Goal: Information Seeking & Learning: Find specific fact

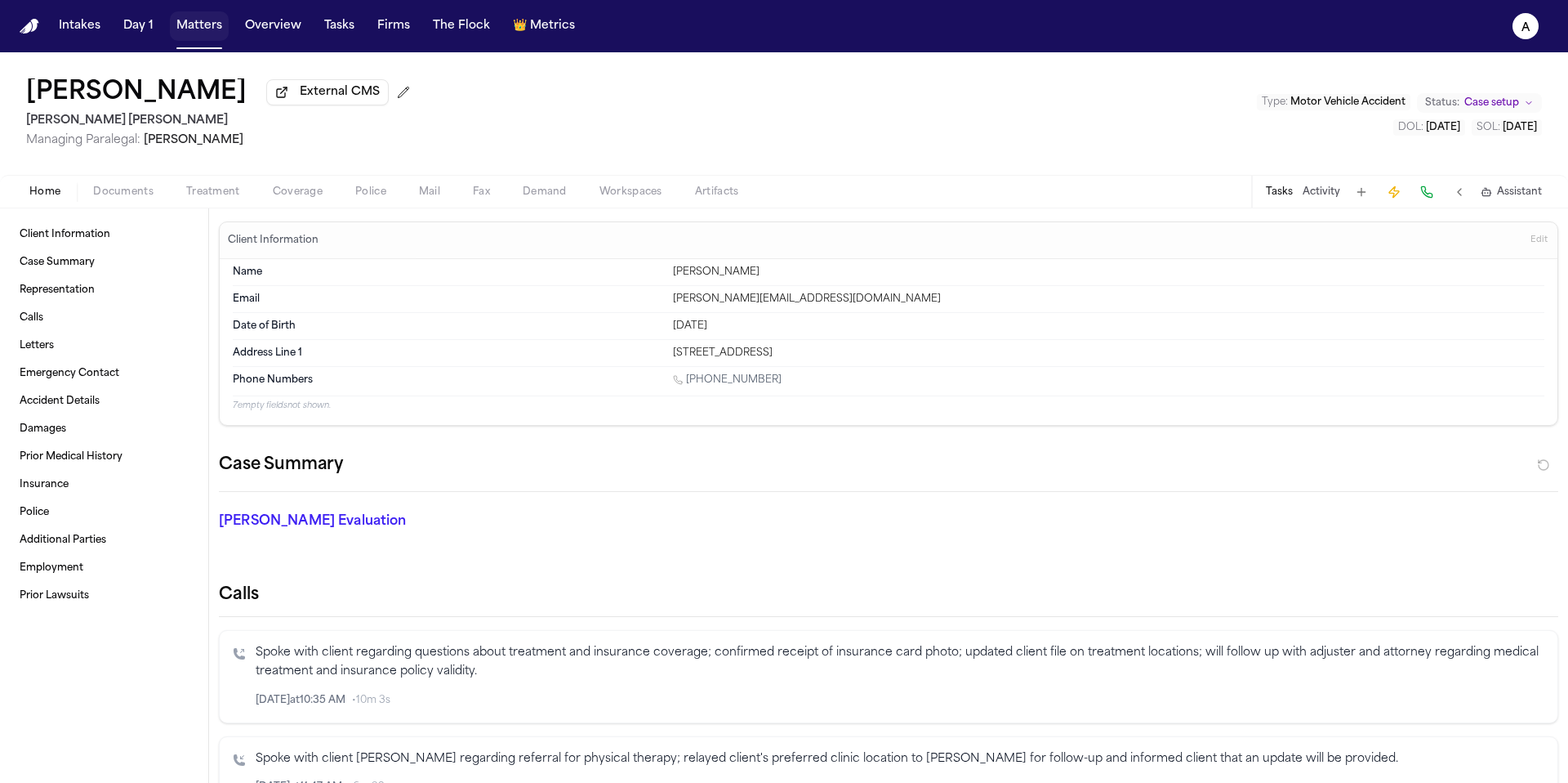
click at [200, 28] on button "Matters" at bounding box center [199, 26] width 59 height 29
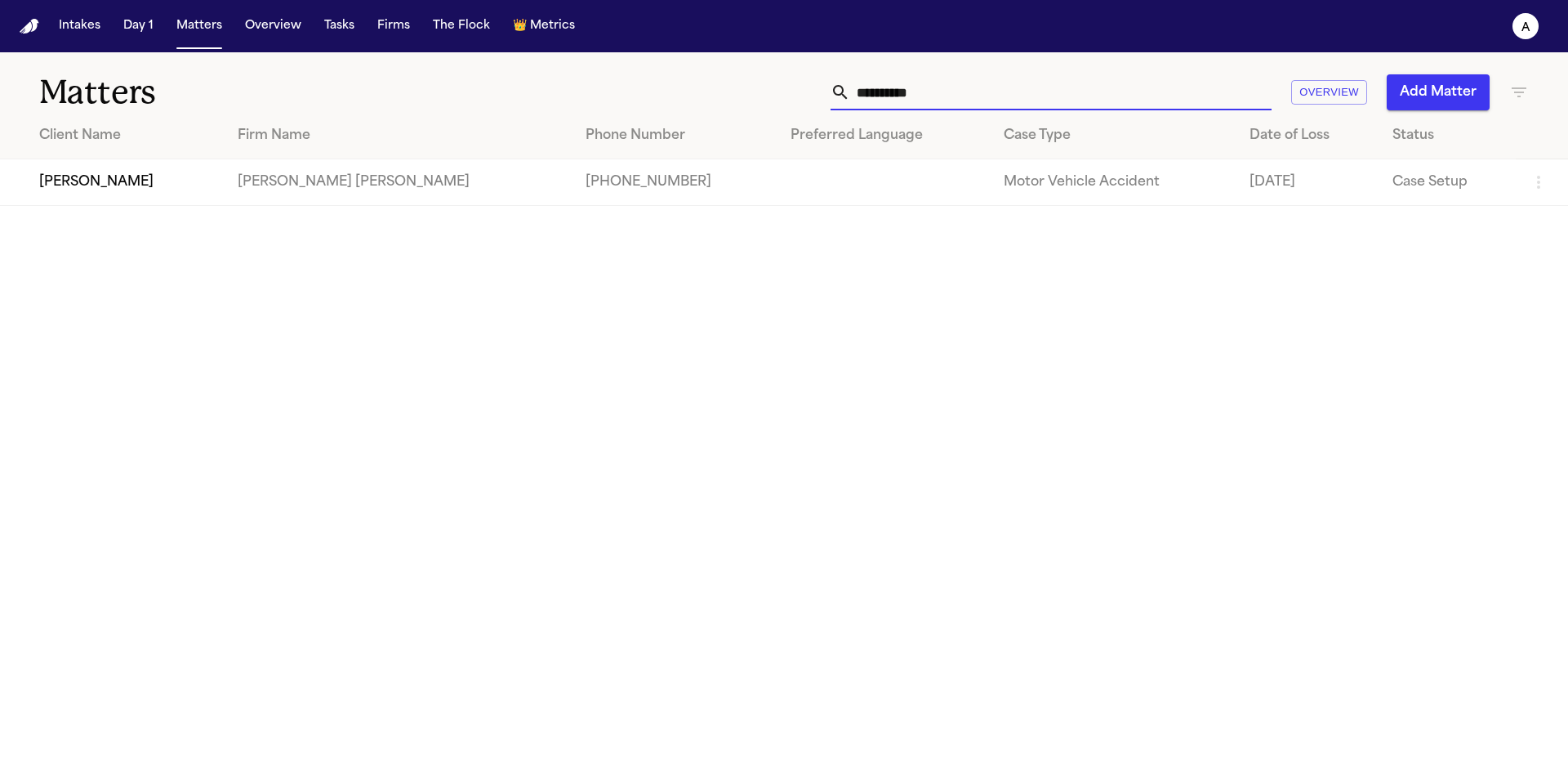
drag, startPoint x: 1016, startPoint y: 95, endPoint x: 679, endPoint y: 109, distance: 337.3
click at [679, 109] on div "**********" at bounding box center [1001, 92] width 1056 height 36
click at [1019, 85] on input "**********" at bounding box center [1060, 92] width 422 height 36
drag, startPoint x: 1046, startPoint y: 95, endPoint x: 761, endPoint y: 101, distance: 285.1
click at [761, 101] on div "**********" at bounding box center [1001, 92] width 1056 height 36
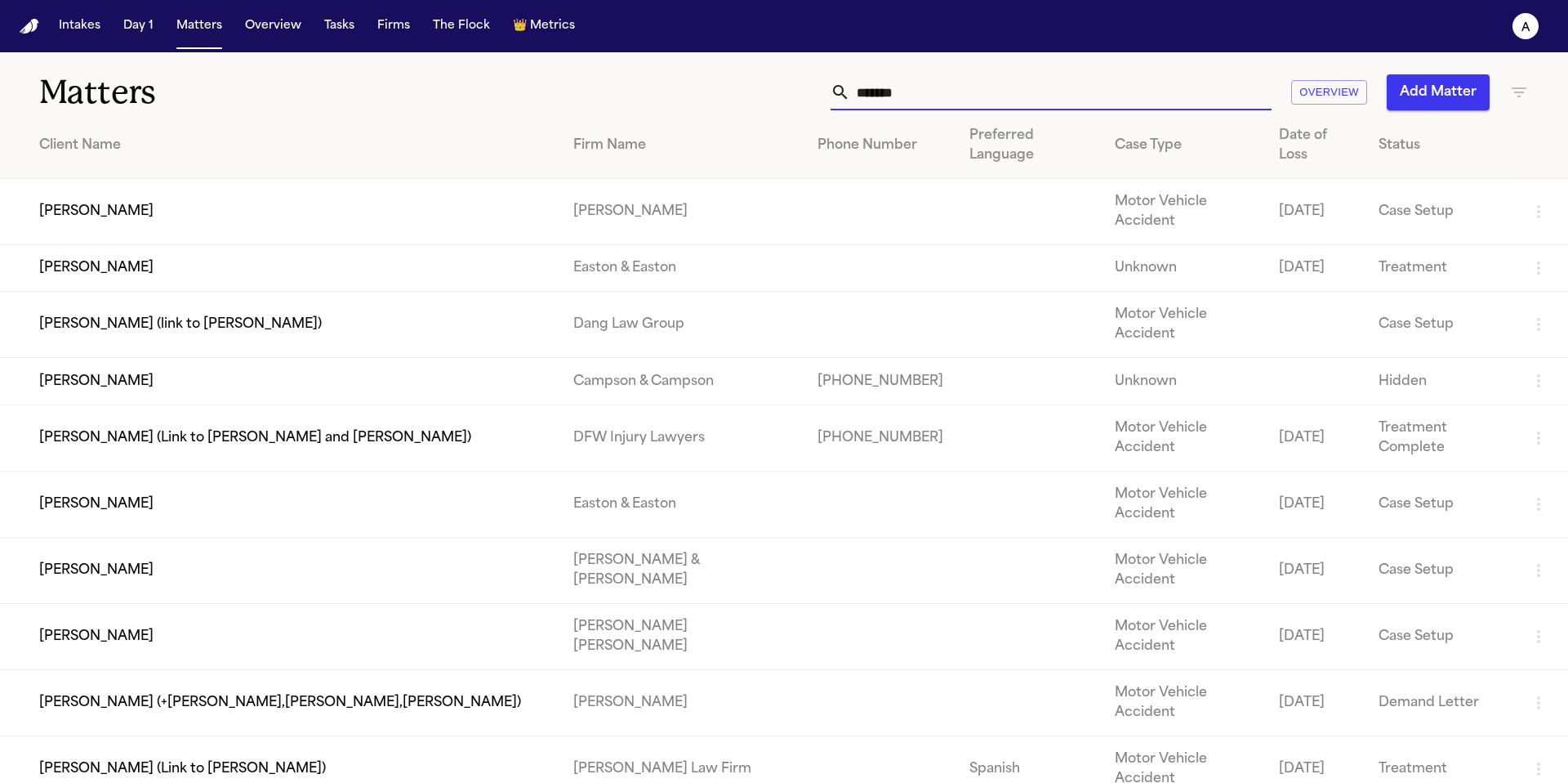
type input "******"
click at [294, 603] on td "[PERSON_NAME]" at bounding box center [280, 636] width 560 height 66
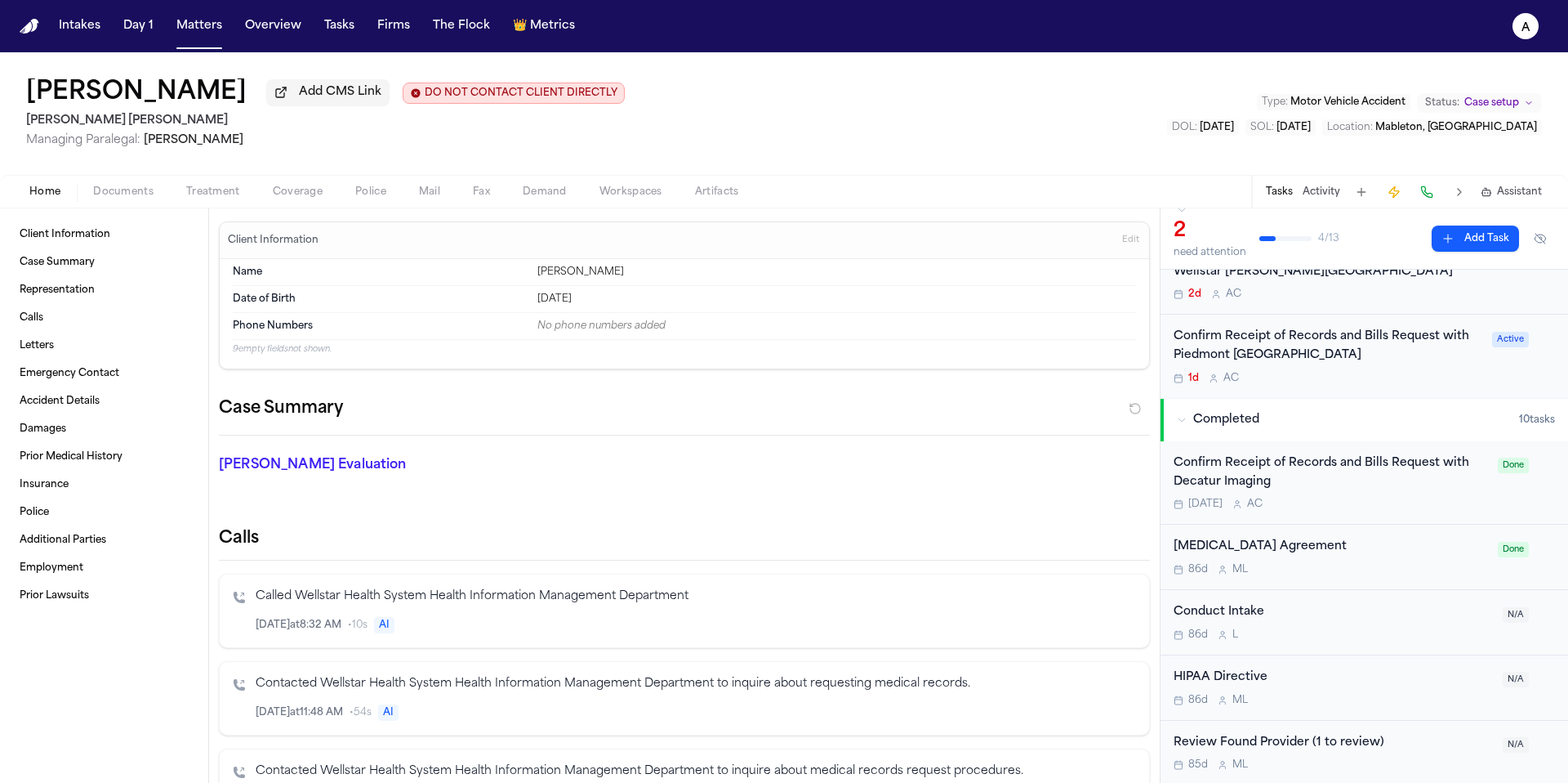
scroll to position [194, 0]
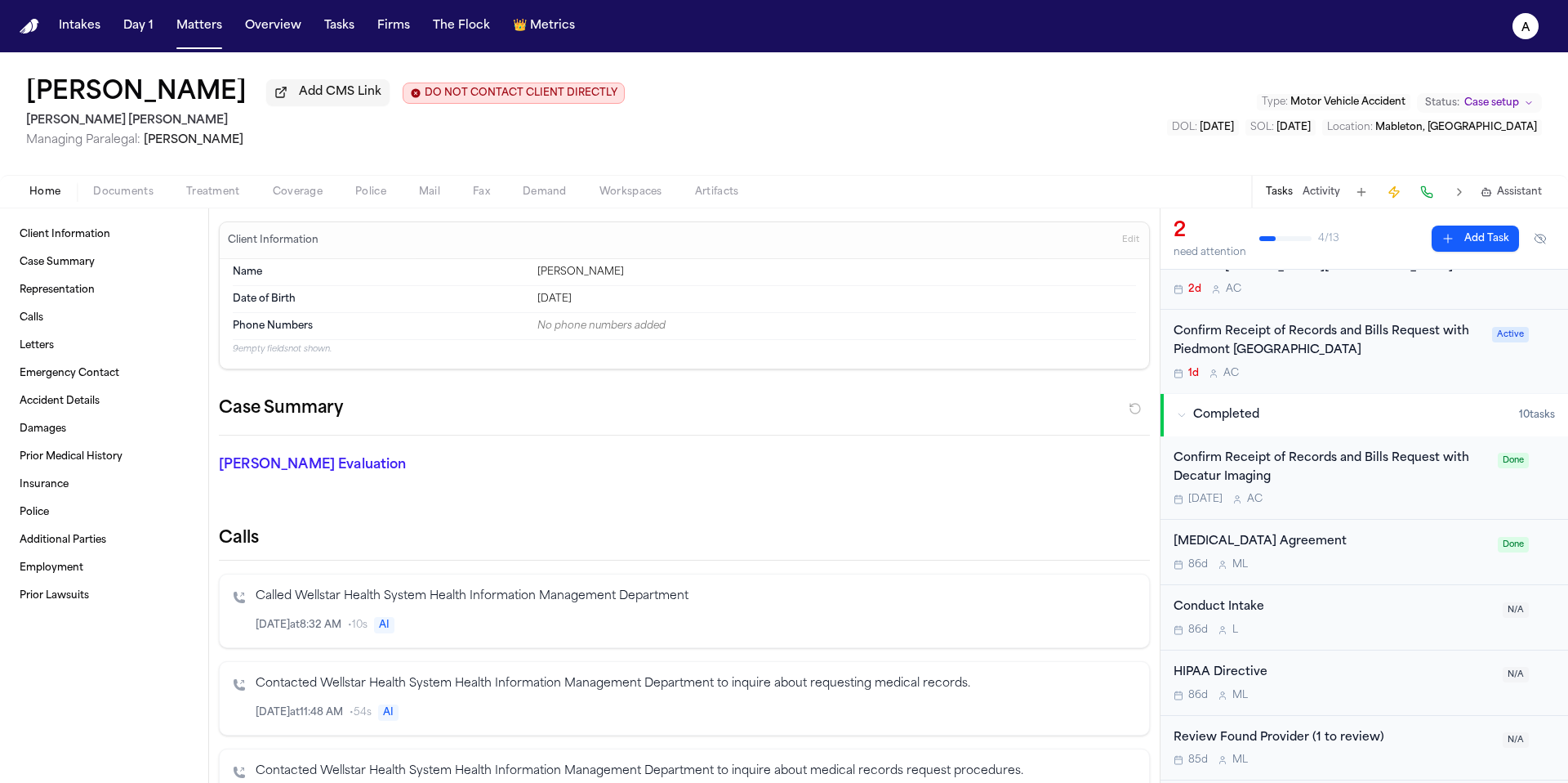
click at [1396, 505] on div "[DATE] A C" at bounding box center [1330, 498] width 315 height 13
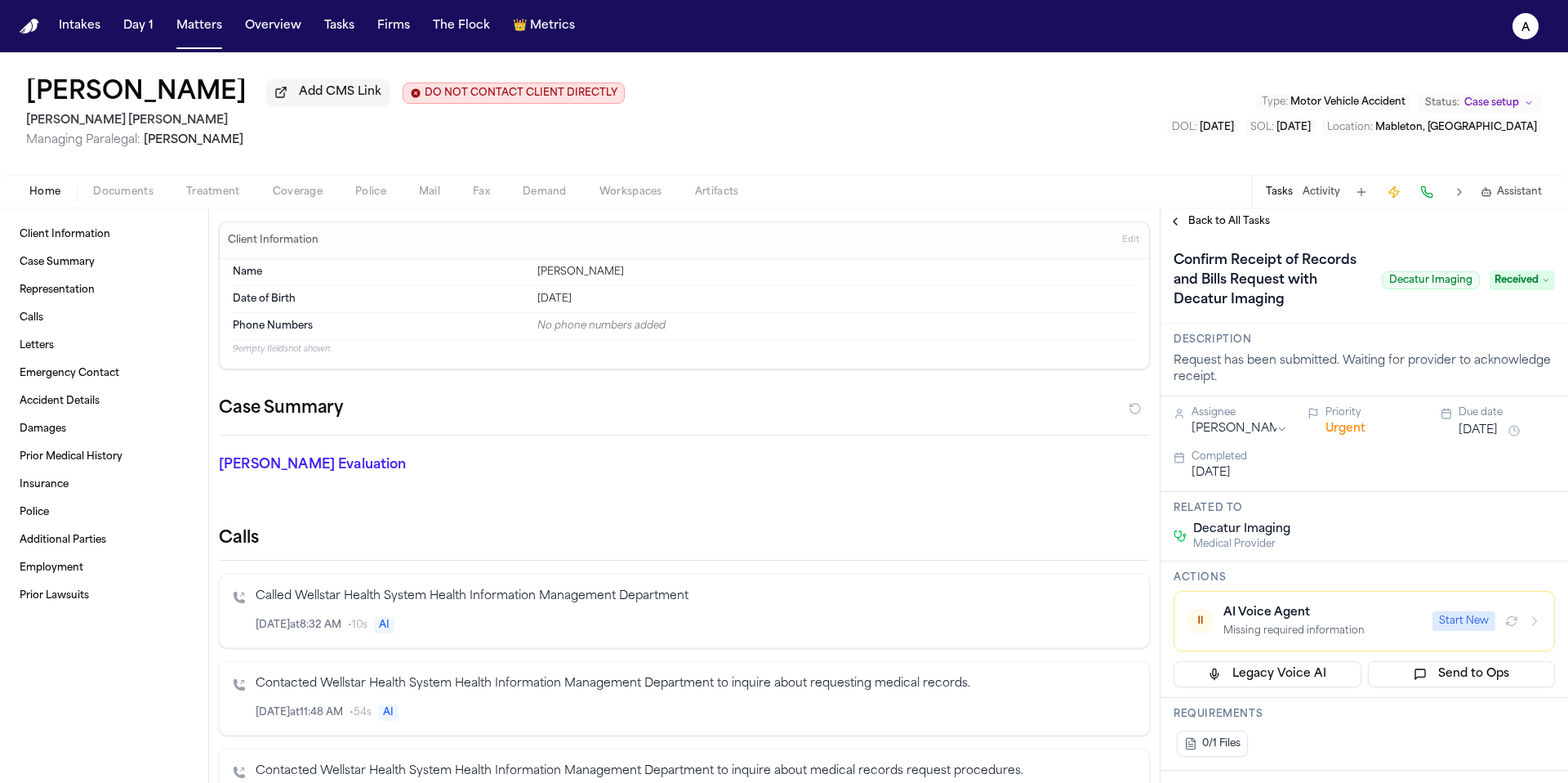
click at [1215, 224] on span "Back to All Tasks" at bounding box center [1228, 221] width 82 height 13
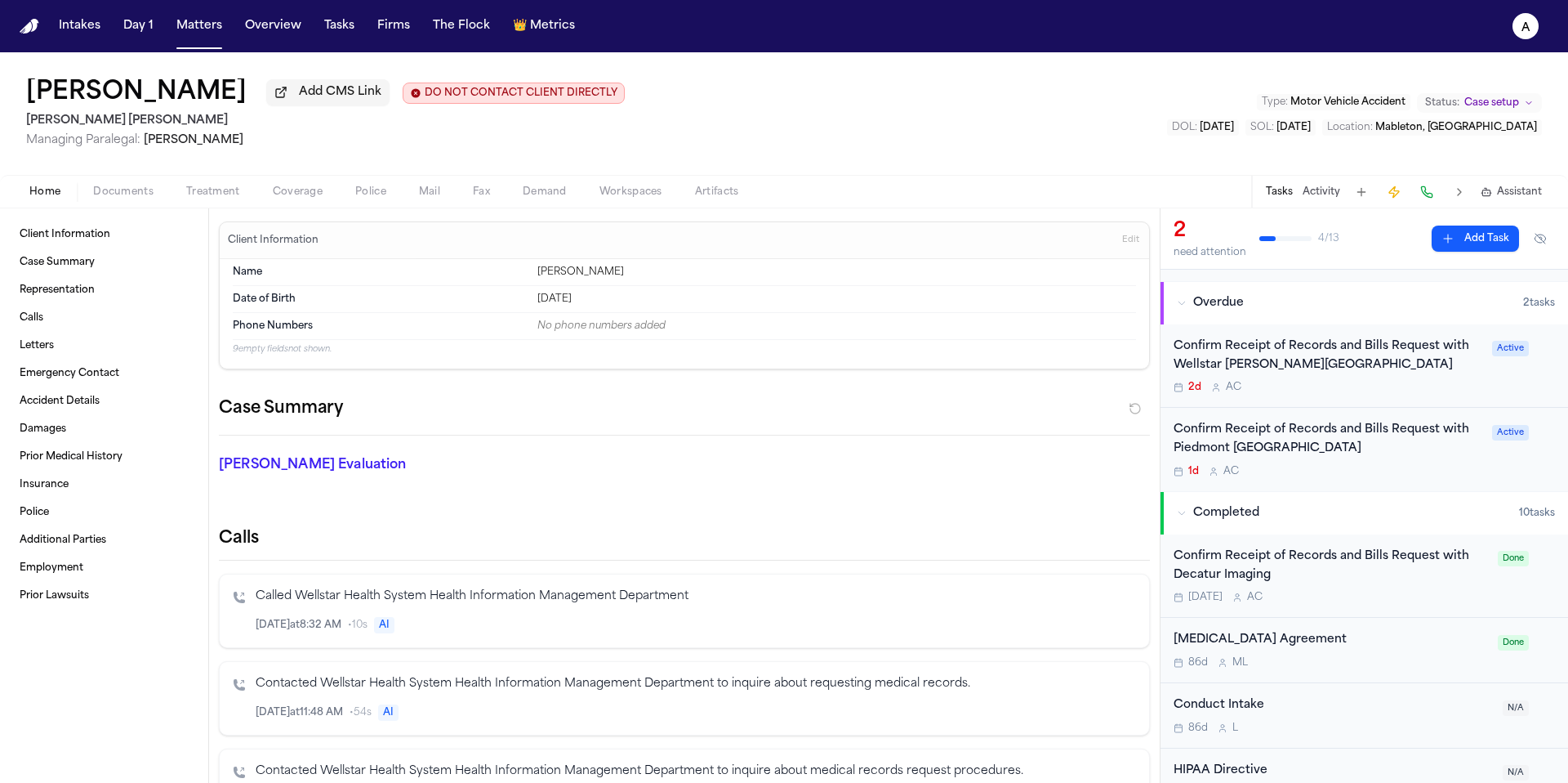
scroll to position [110, 0]
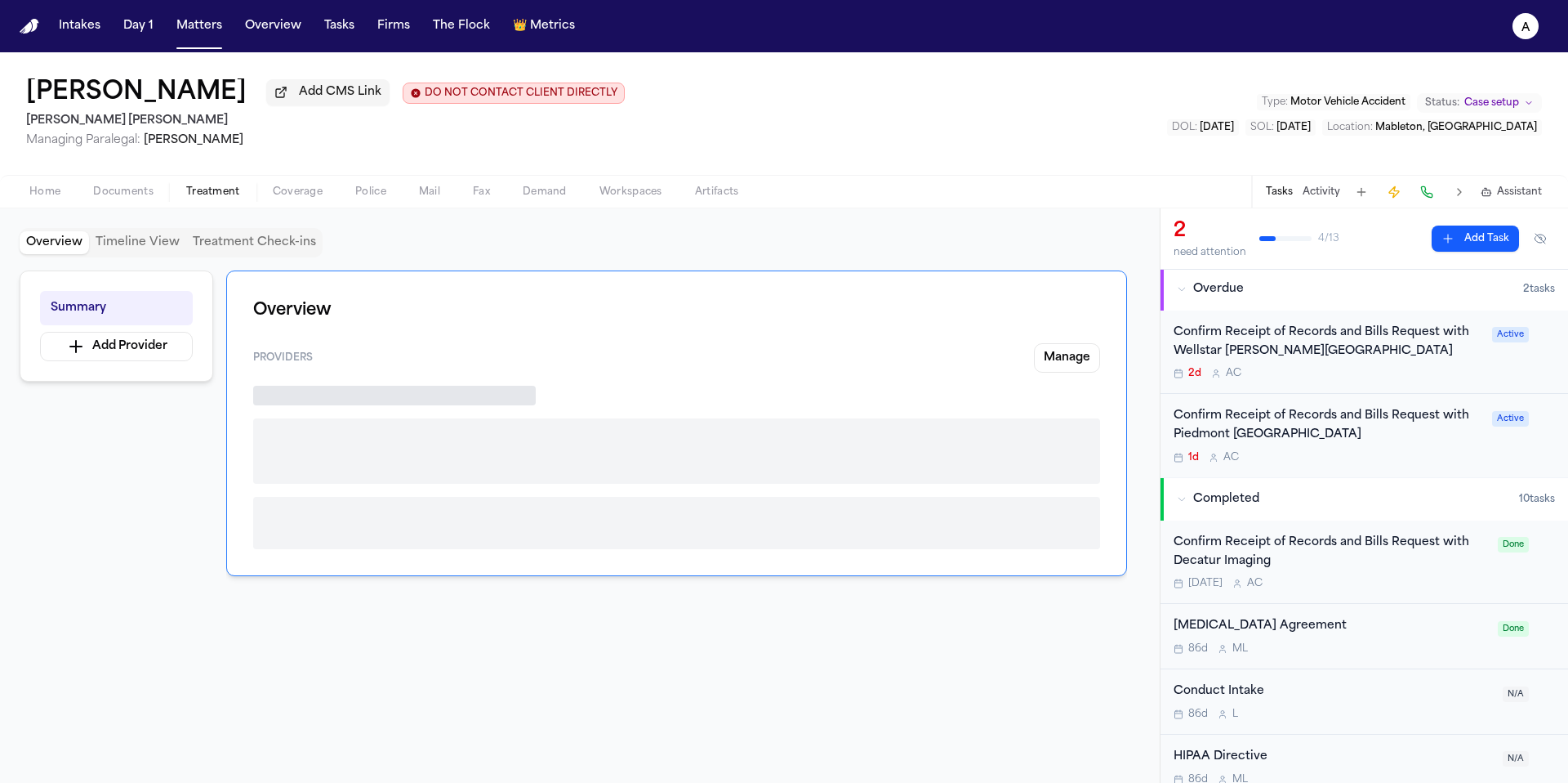
click at [211, 197] on span "Treatment" at bounding box center [213, 191] width 54 height 13
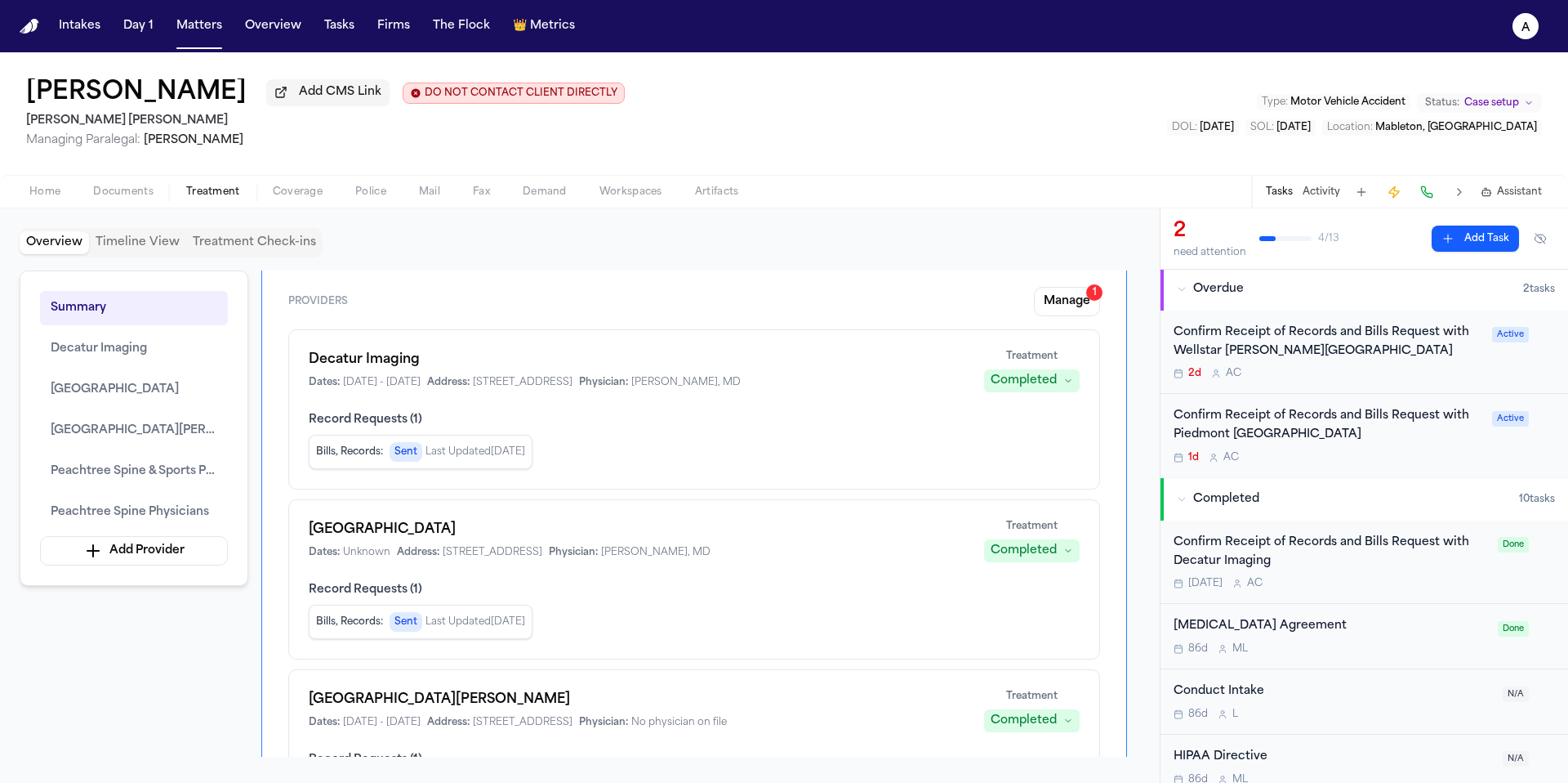
scroll to position [65, 0]
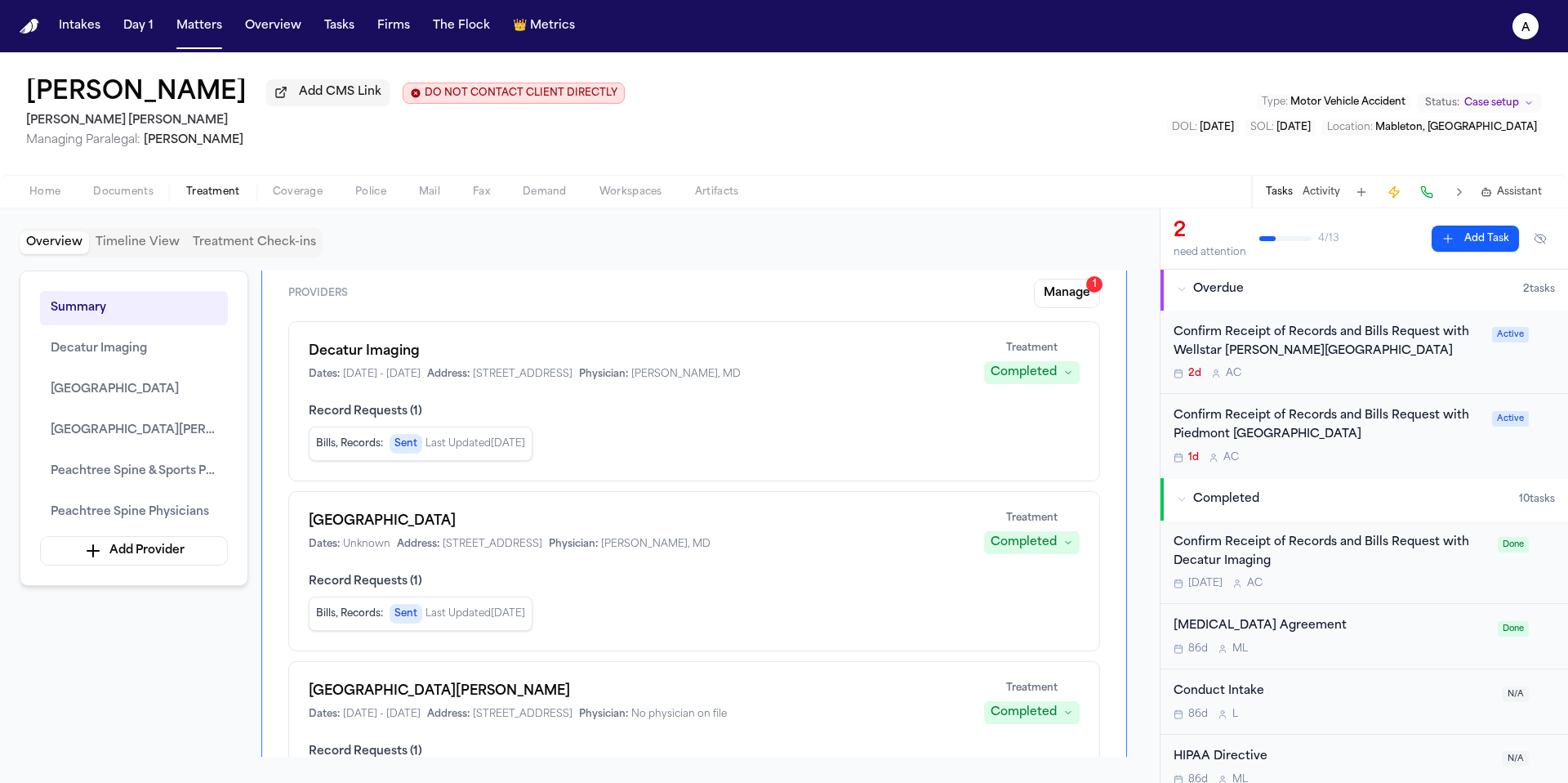
drag, startPoint x: 506, startPoint y: 379, endPoint x: 720, endPoint y: 381, distance: 214.0
click at [572, 380] on span "[STREET_ADDRESS]" at bounding box center [523, 373] width 100 height 13
copy span "[STREET_ADDRESS]"
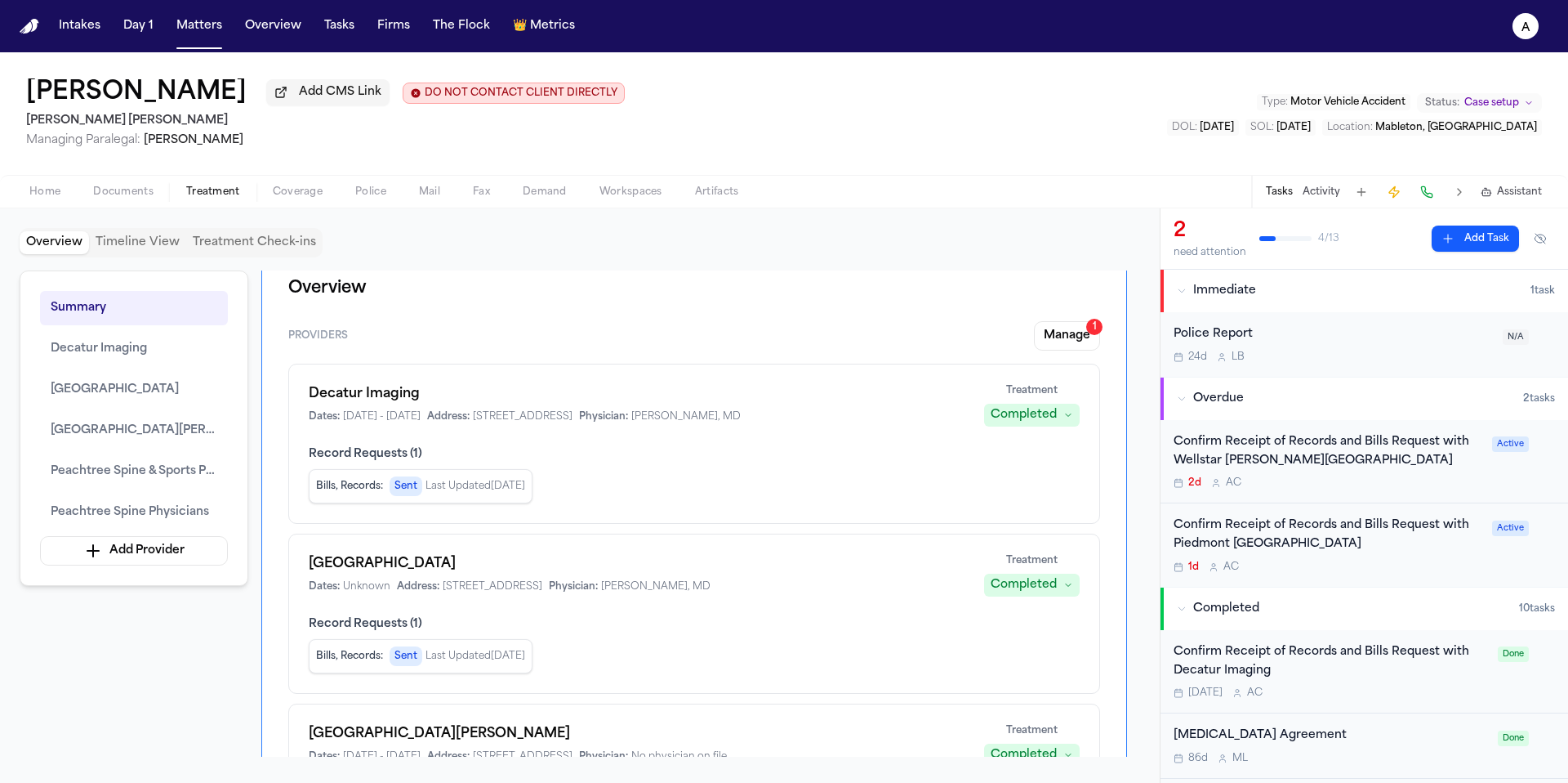
scroll to position [14, 0]
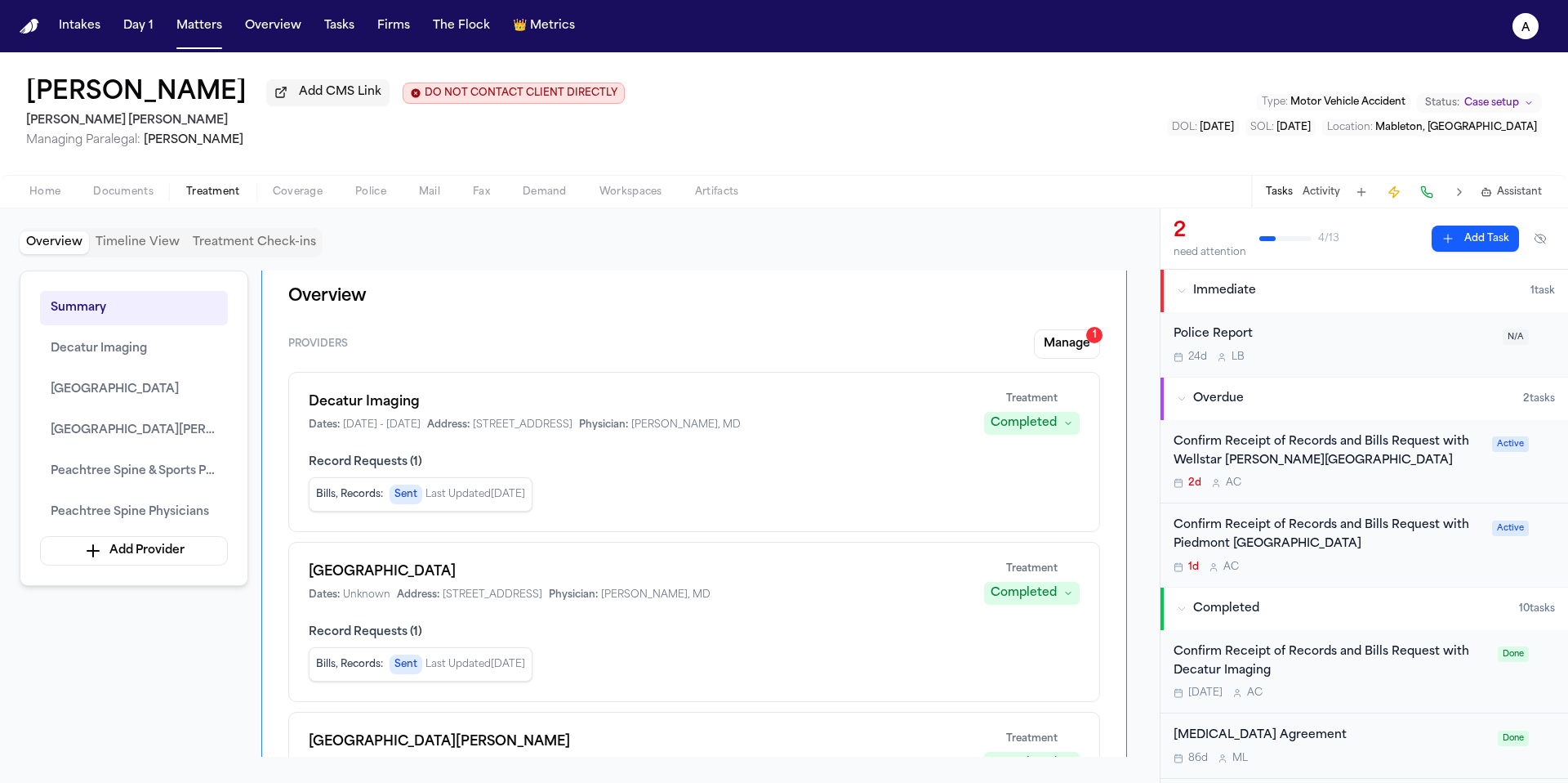
click at [135, 186] on span "Documents" at bounding box center [123, 191] width 60 height 13
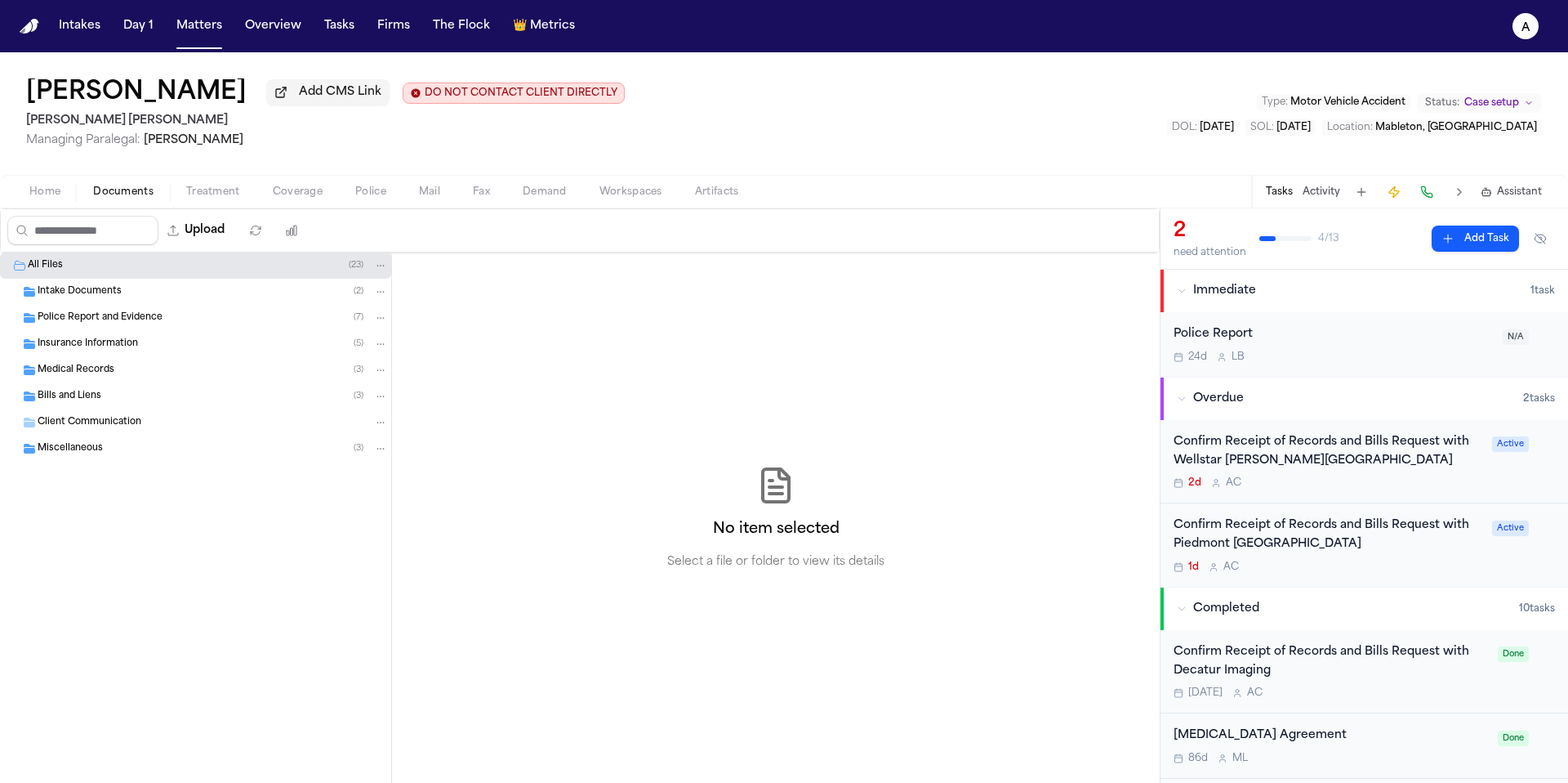
click at [147, 380] on div "Medical Records ( 3 )" at bounding box center [196, 370] width 391 height 26
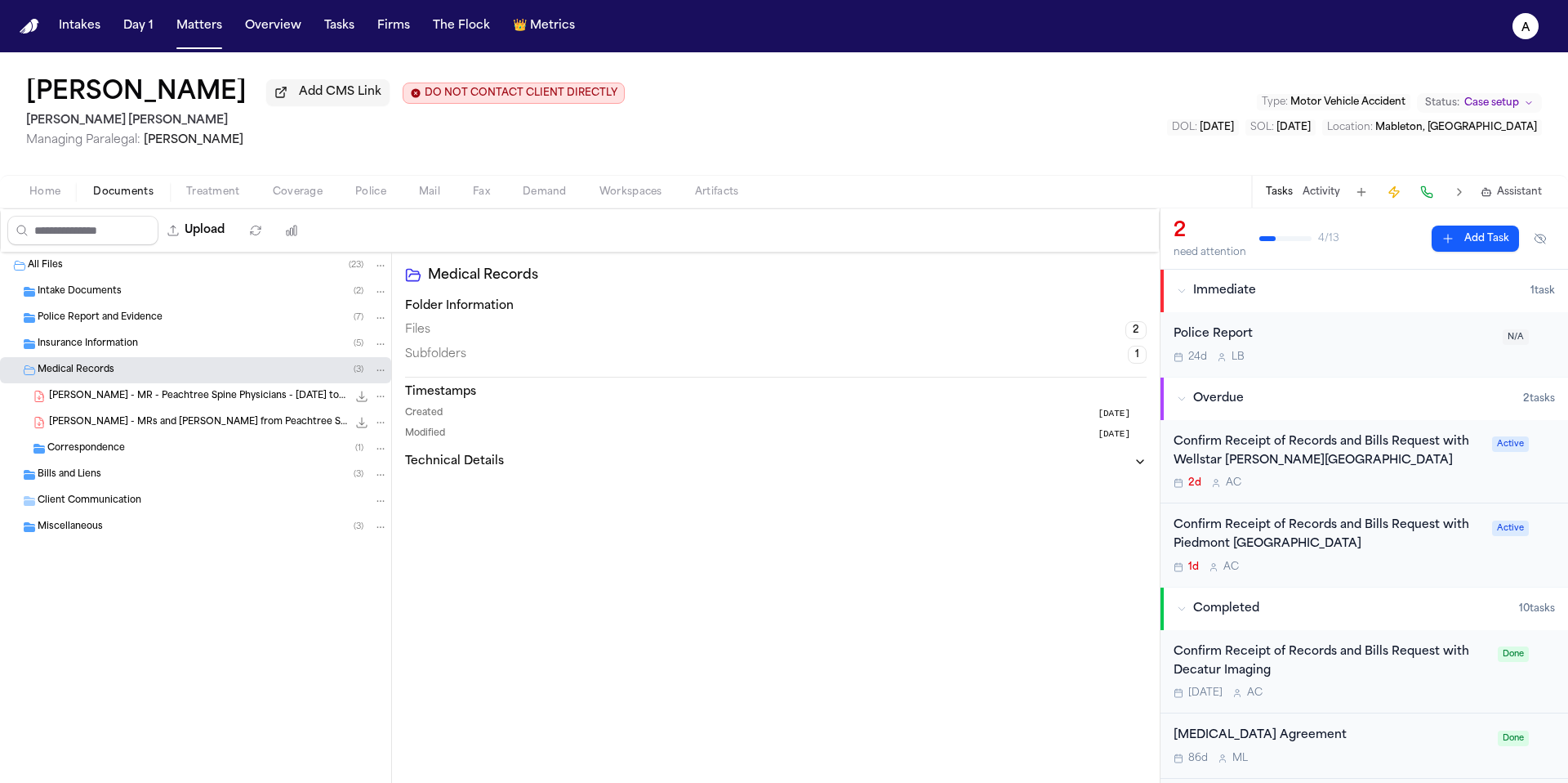
click at [245, 426] on span "[PERSON_NAME] - MRs and [PERSON_NAME] from Peachtree Spine and Sports Physician…" at bounding box center [198, 423] width 298 height 14
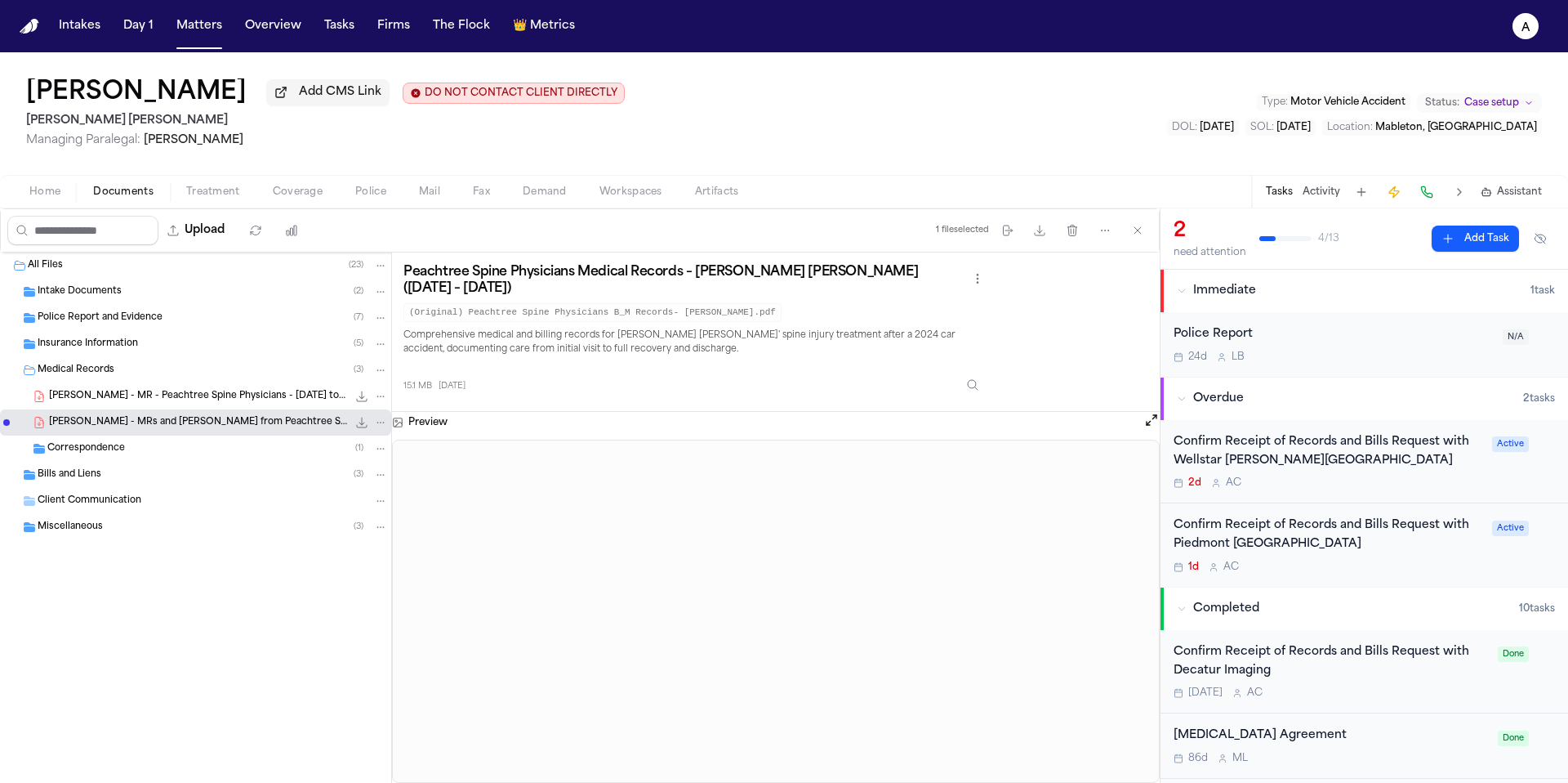
click at [197, 404] on span "[PERSON_NAME] - MR - Peachtree Spine Physicians - [DATE] to 4.25" at bounding box center [198, 397] width 298 height 14
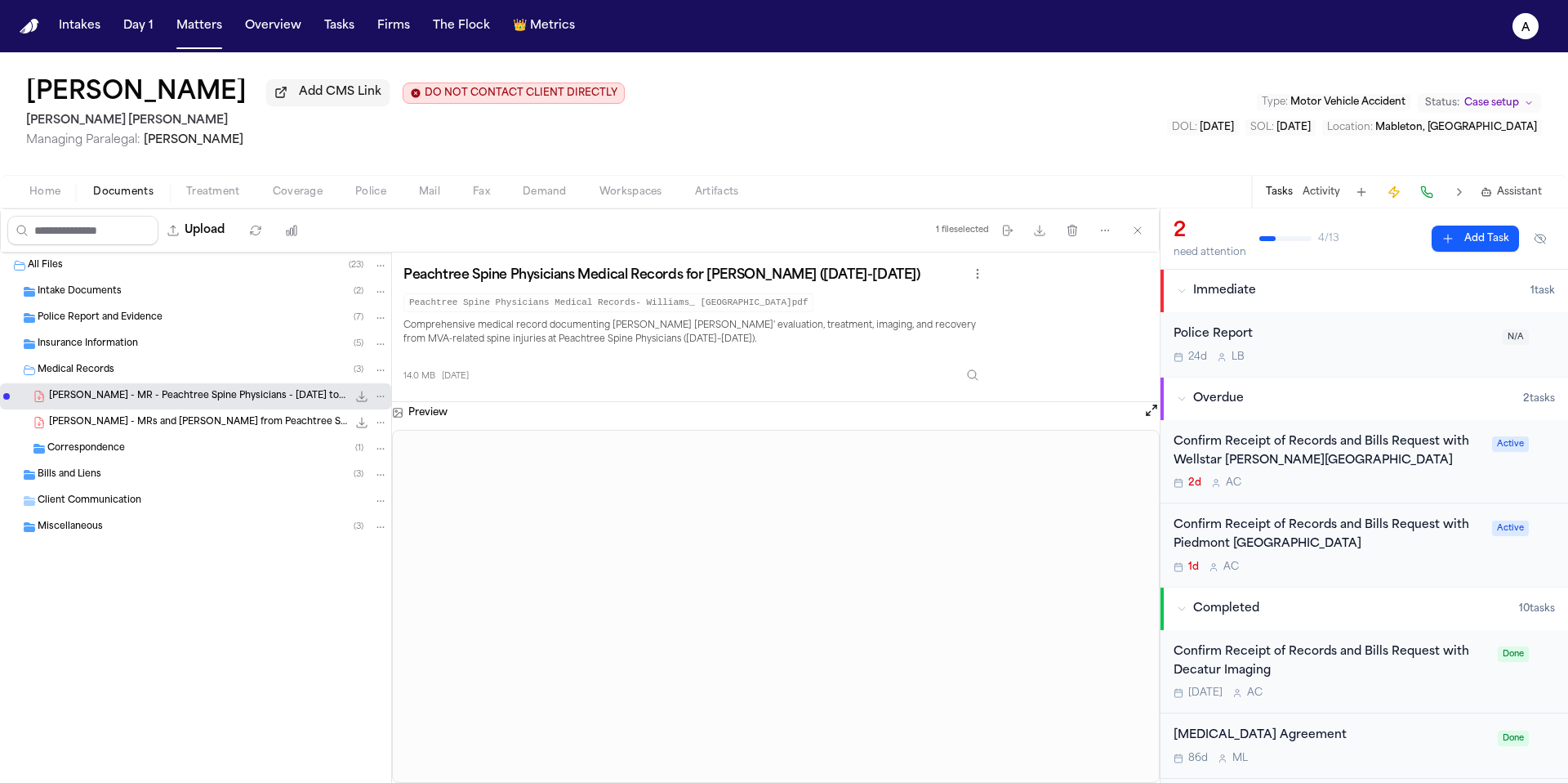
click at [1093, 310] on div "Peachtree Spine Physicians Medical Records for [PERSON_NAME] ([DATE]-[DATE]) Pe…" at bounding box center [776, 327] width 745 height 126
click at [1083, 157] on div "[PERSON_NAME] Add CMS Link DO NOT CONTACT CLIENT DIRECTLY DO NOT CONTACT [PERSO…" at bounding box center [784, 114] width 1568 height 122
